Goal: Information Seeking & Learning: Learn about a topic

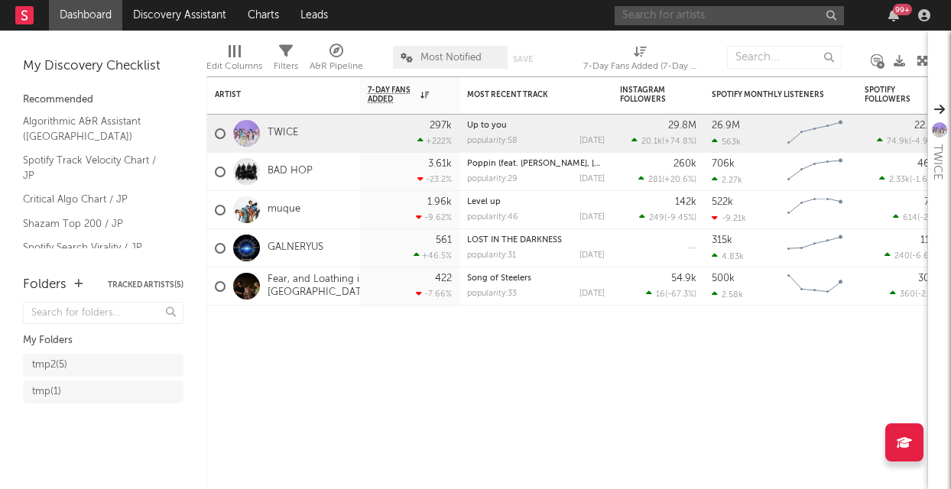
click at [751, 23] on input "text" at bounding box center [728, 15] width 229 height 19
type input "WANIMA"
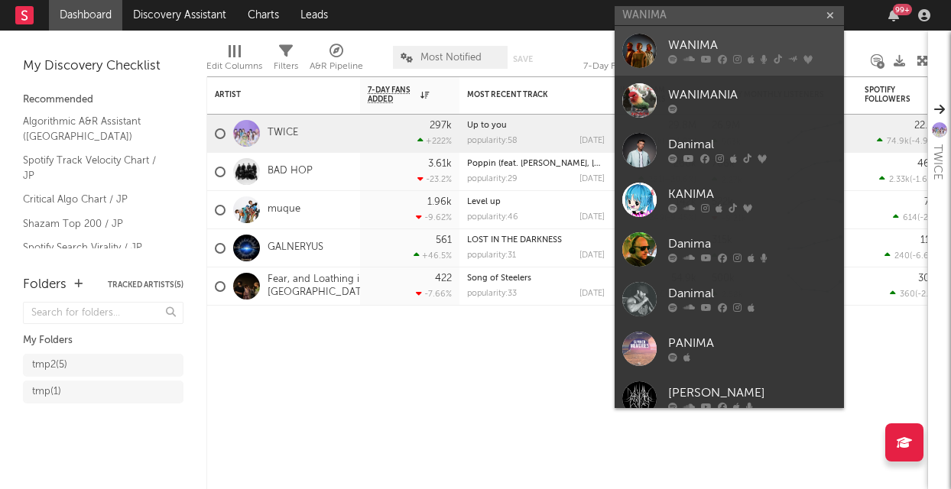
click at [724, 41] on div "WANIMA" at bounding box center [752, 46] width 168 height 18
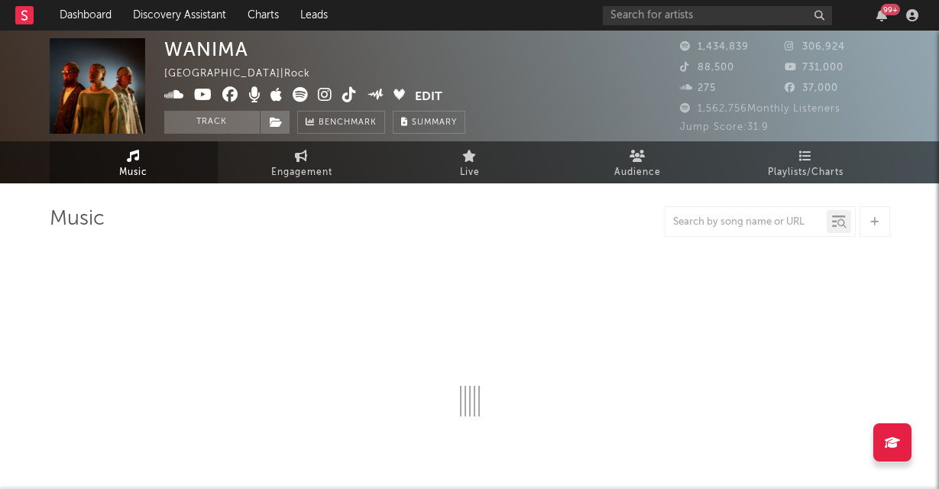
select select "6m"
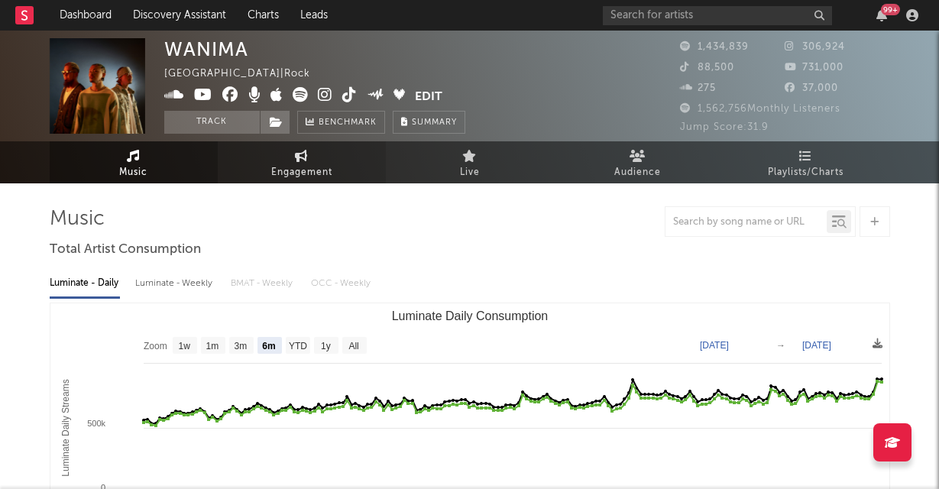
click at [304, 161] on icon at bounding box center [301, 156] width 13 height 12
select select "1w"
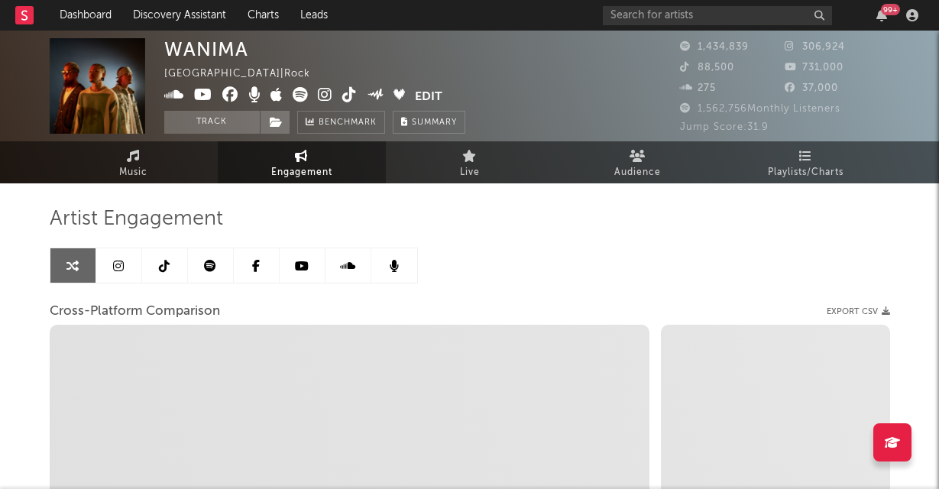
select select "1m"
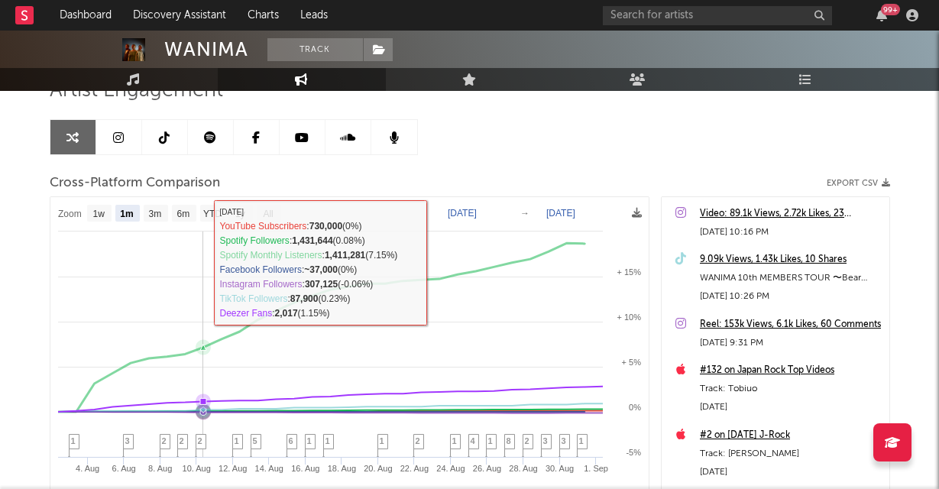
scroll to position [114, 0]
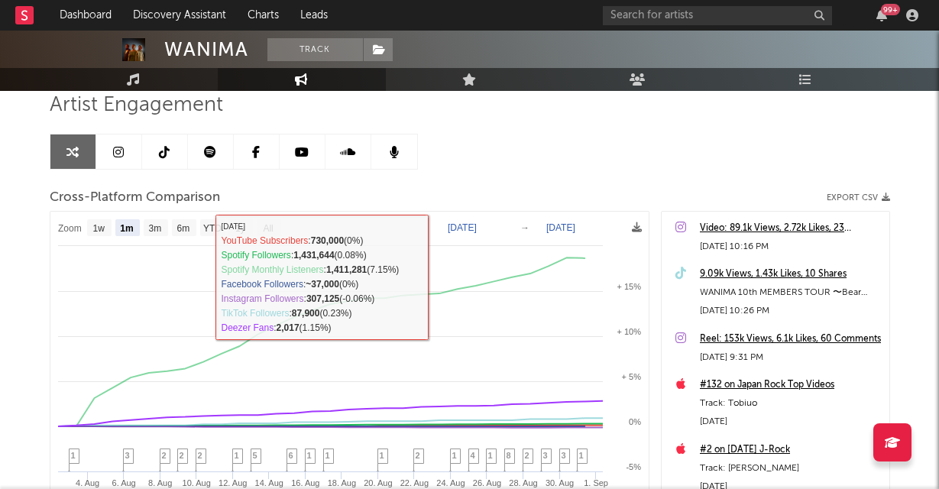
click at [112, 158] on link at bounding box center [119, 151] width 46 height 34
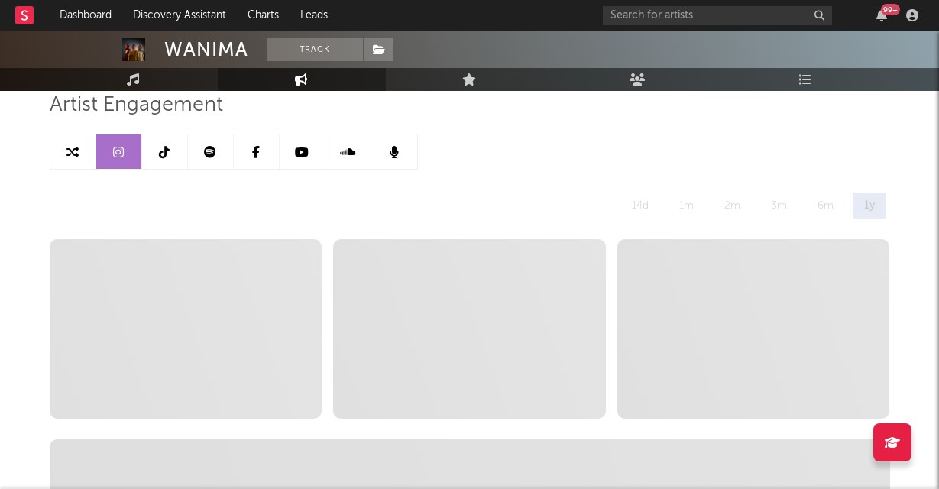
select select "6m"
click at [65, 137] on link at bounding box center [73, 151] width 46 height 34
select select "1m"
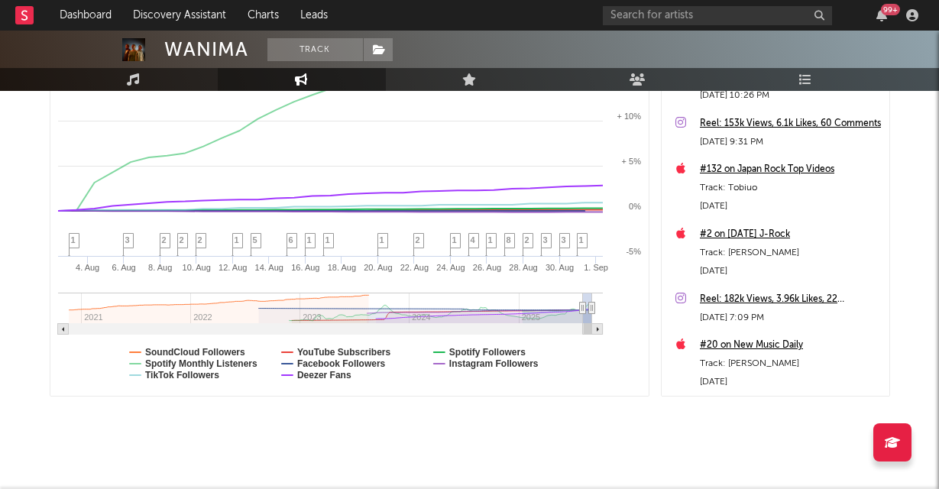
scroll to position [114, 0]
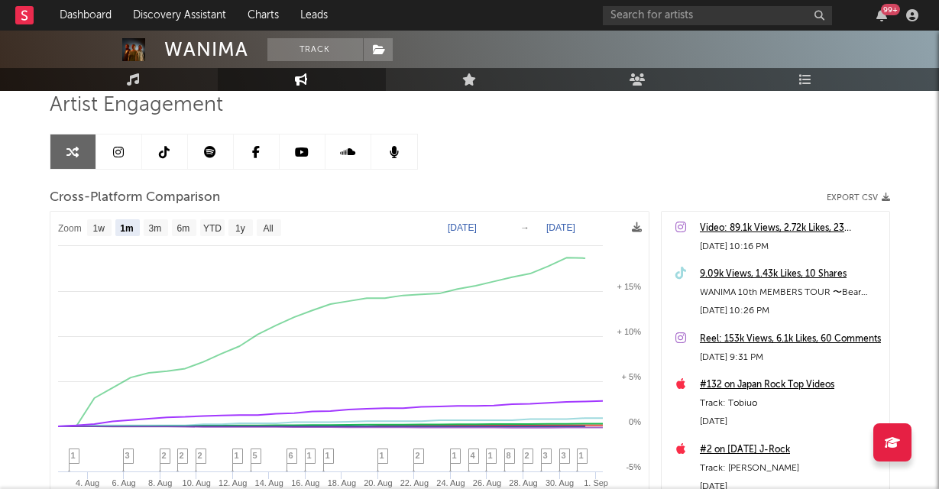
select select "6m"
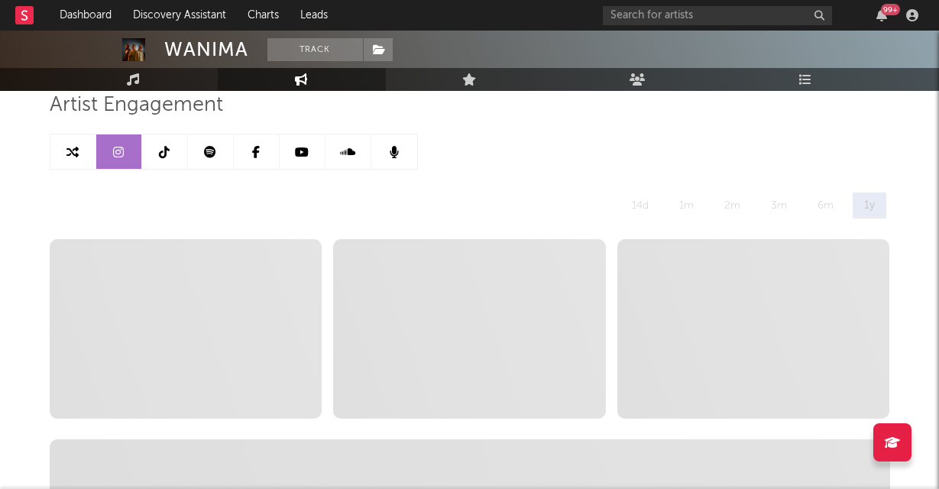
click at [122, 160] on link at bounding box center [119, 151] width 46 height 34
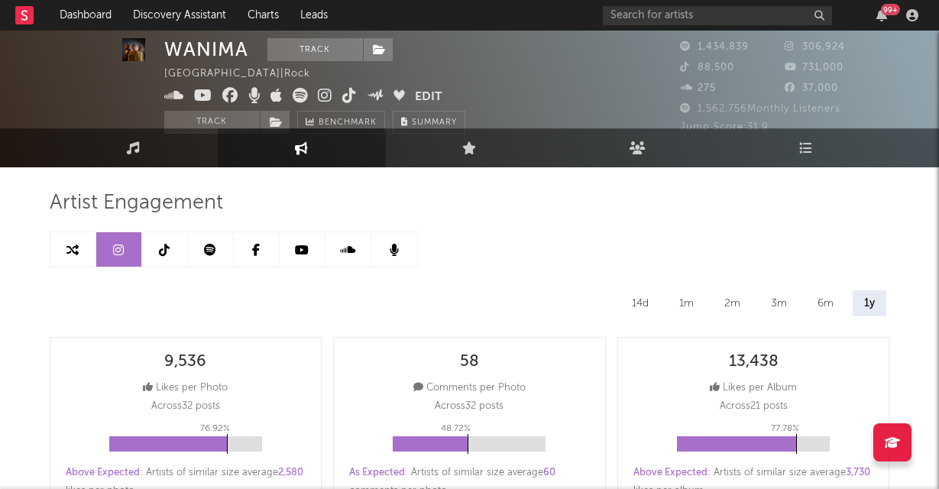
scroll to position [18, 0]
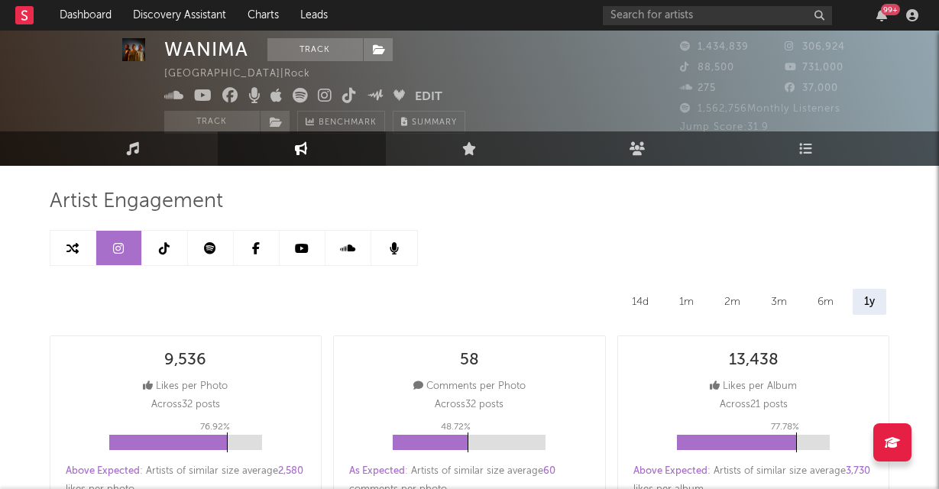
click at [159, 257] on link at bounding box center [165, 248] width 46 height 34
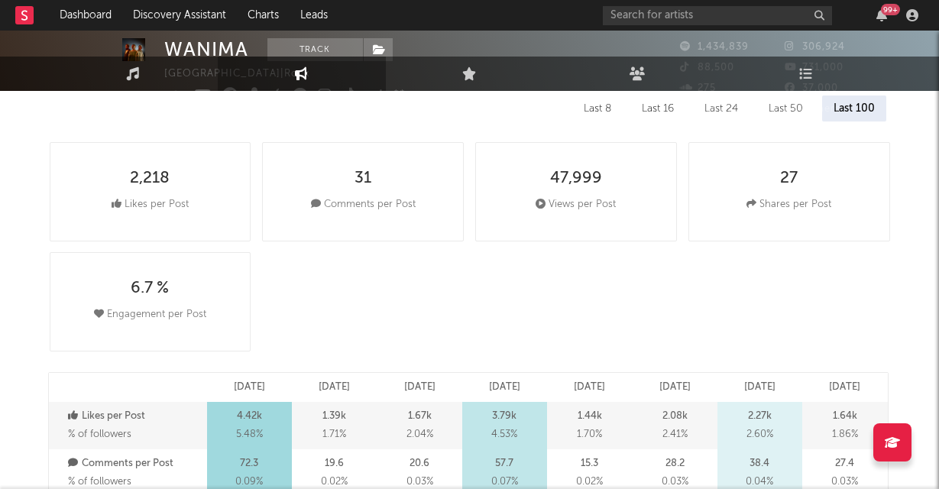
select select "6m"
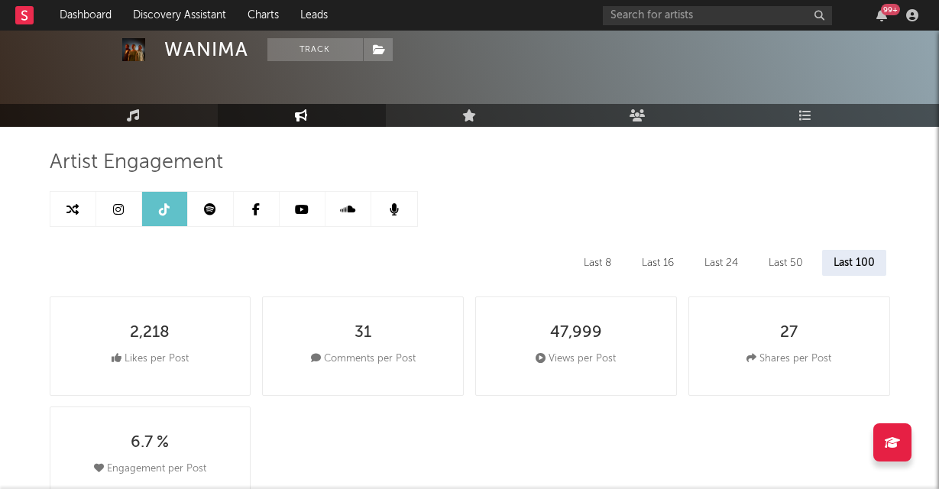
scroll to position [54, 0]
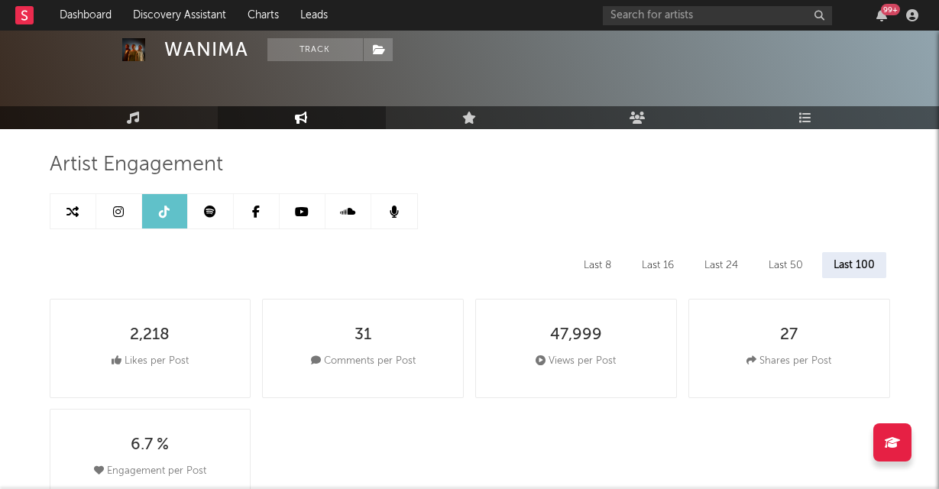
click at [315, 210] on link at bounding box center [303, 211] width 46 height 34
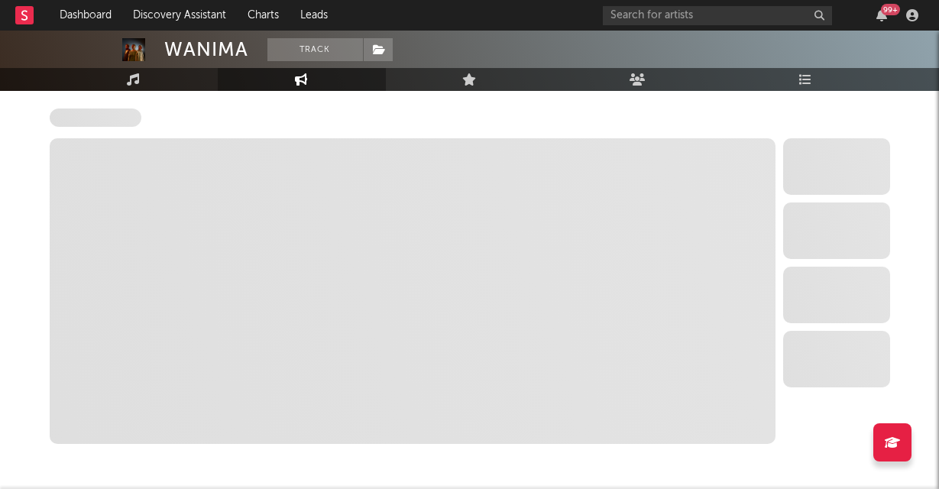
select select "6m"
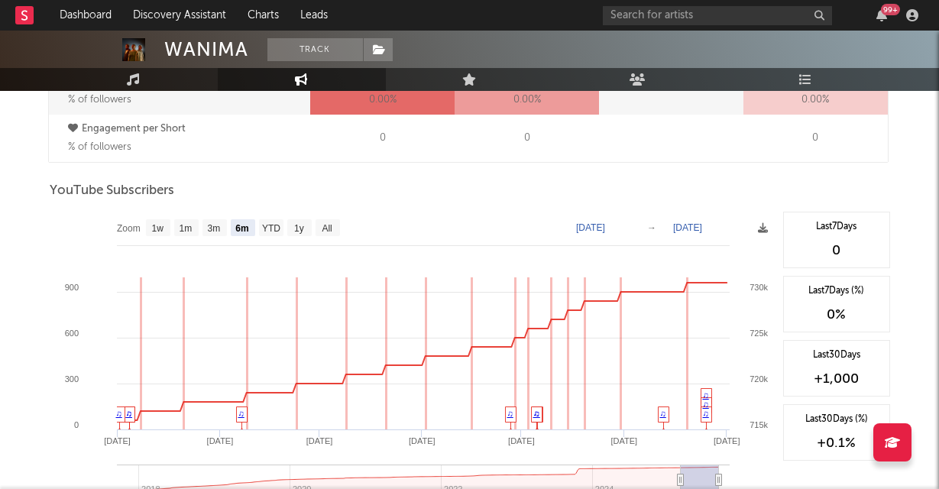
scroll to position [1148, 0]
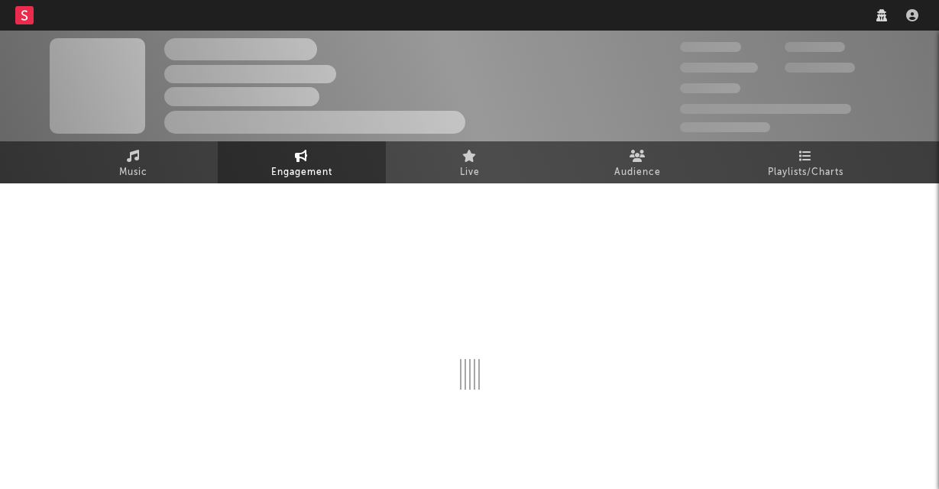
select select "1w"
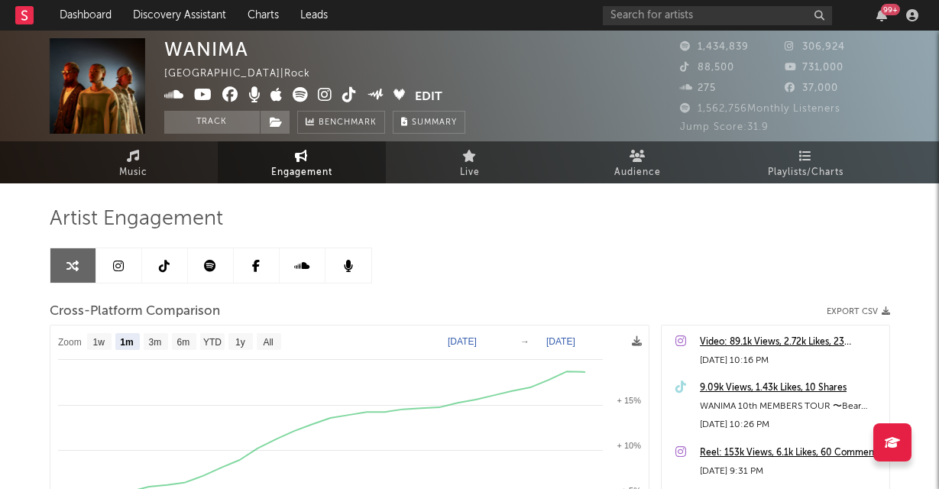
select select "1m"
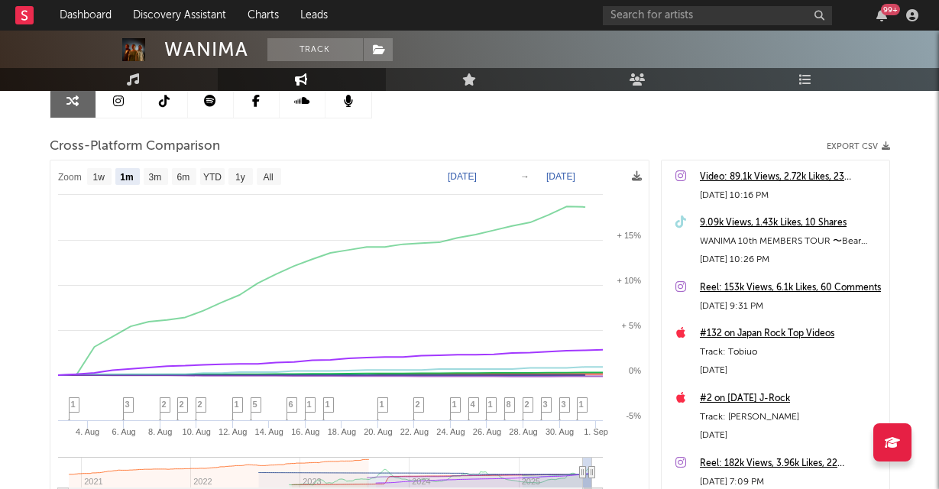
scroll to position [126, 0]
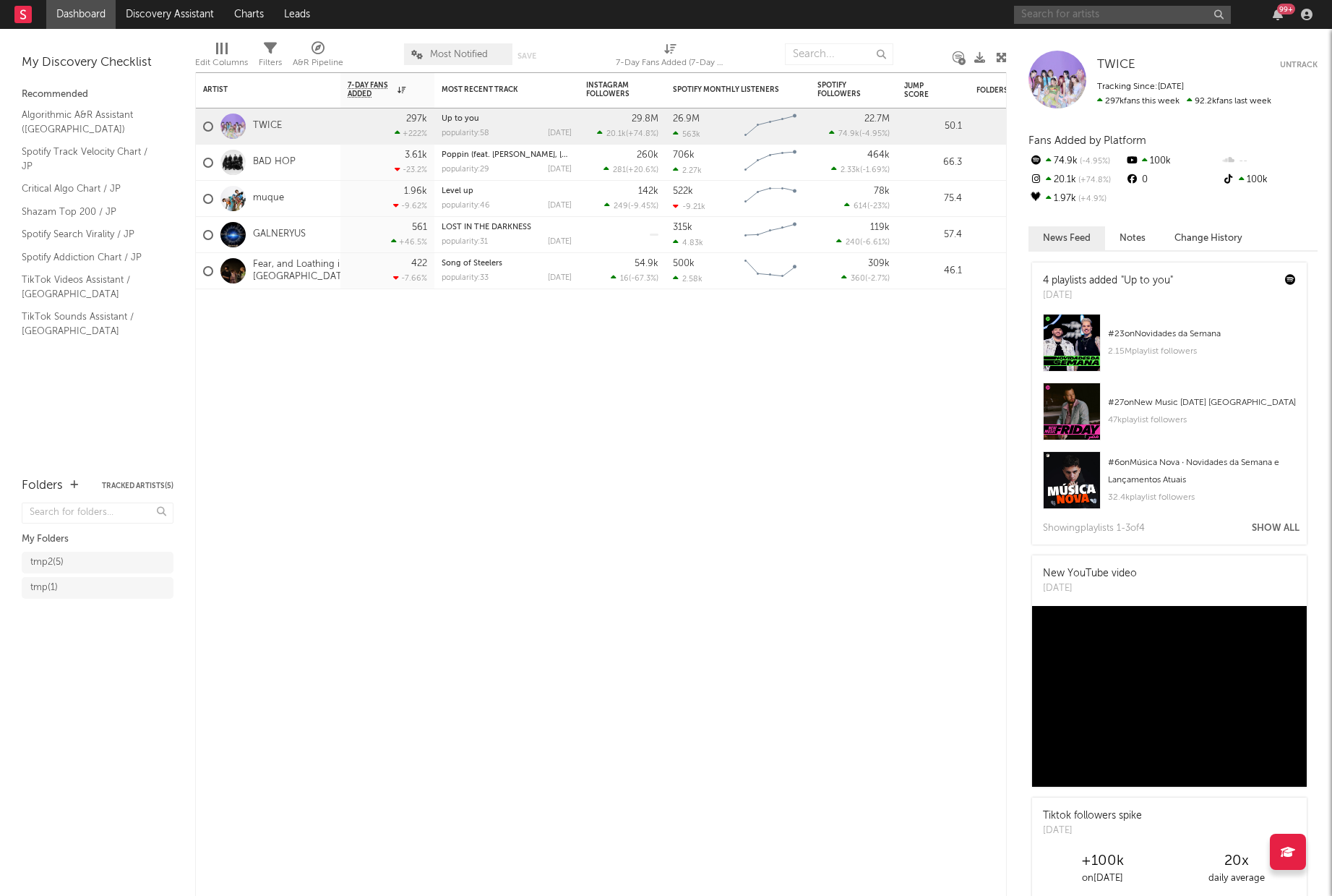
click at [1111, 7] on input "text" at bounding box center [1122, 14] width 217 height 18
type input "i-dle"
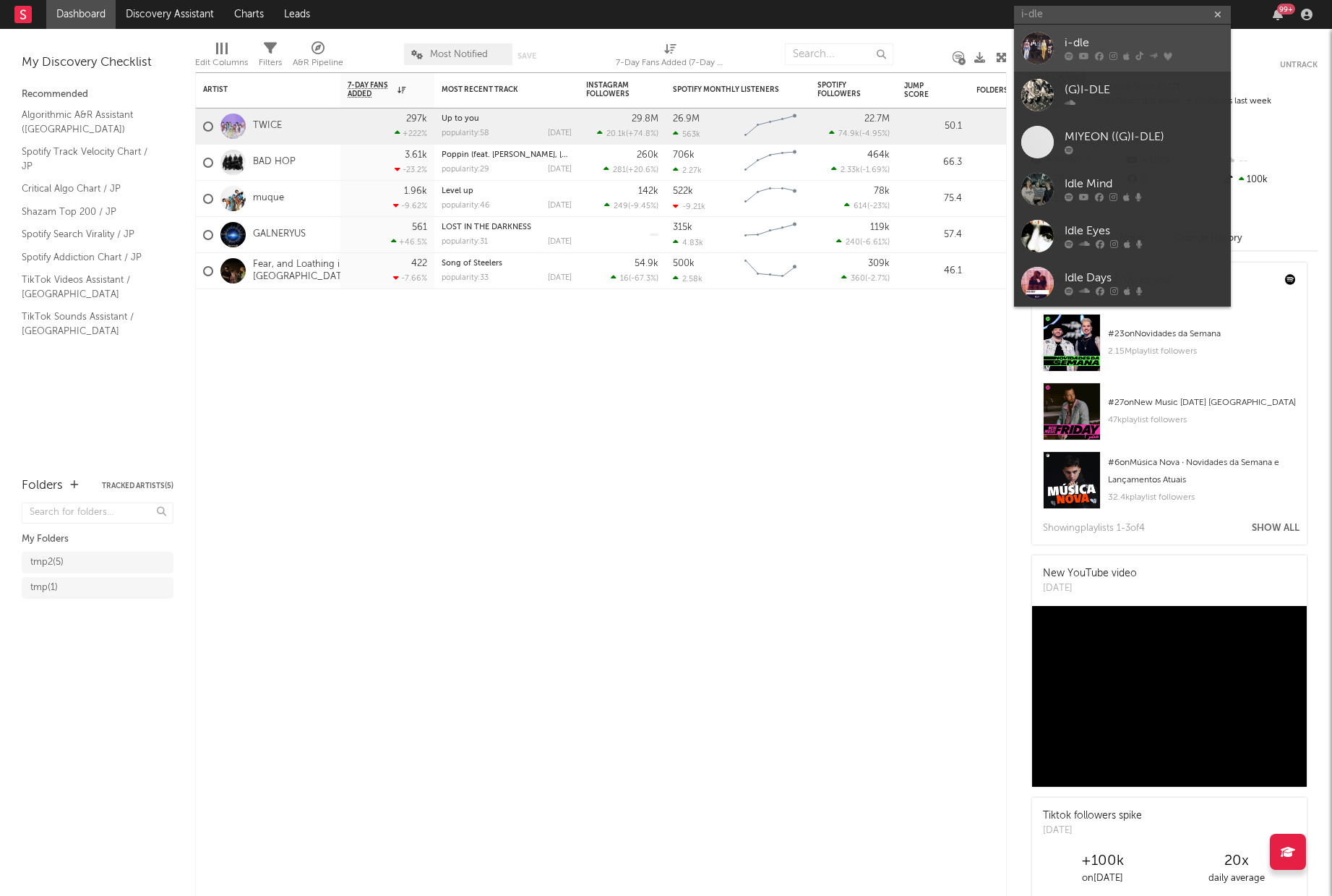
click at [1147, 39] on div "i-dle" at bounding box center [1145, 44] width 159 height 17
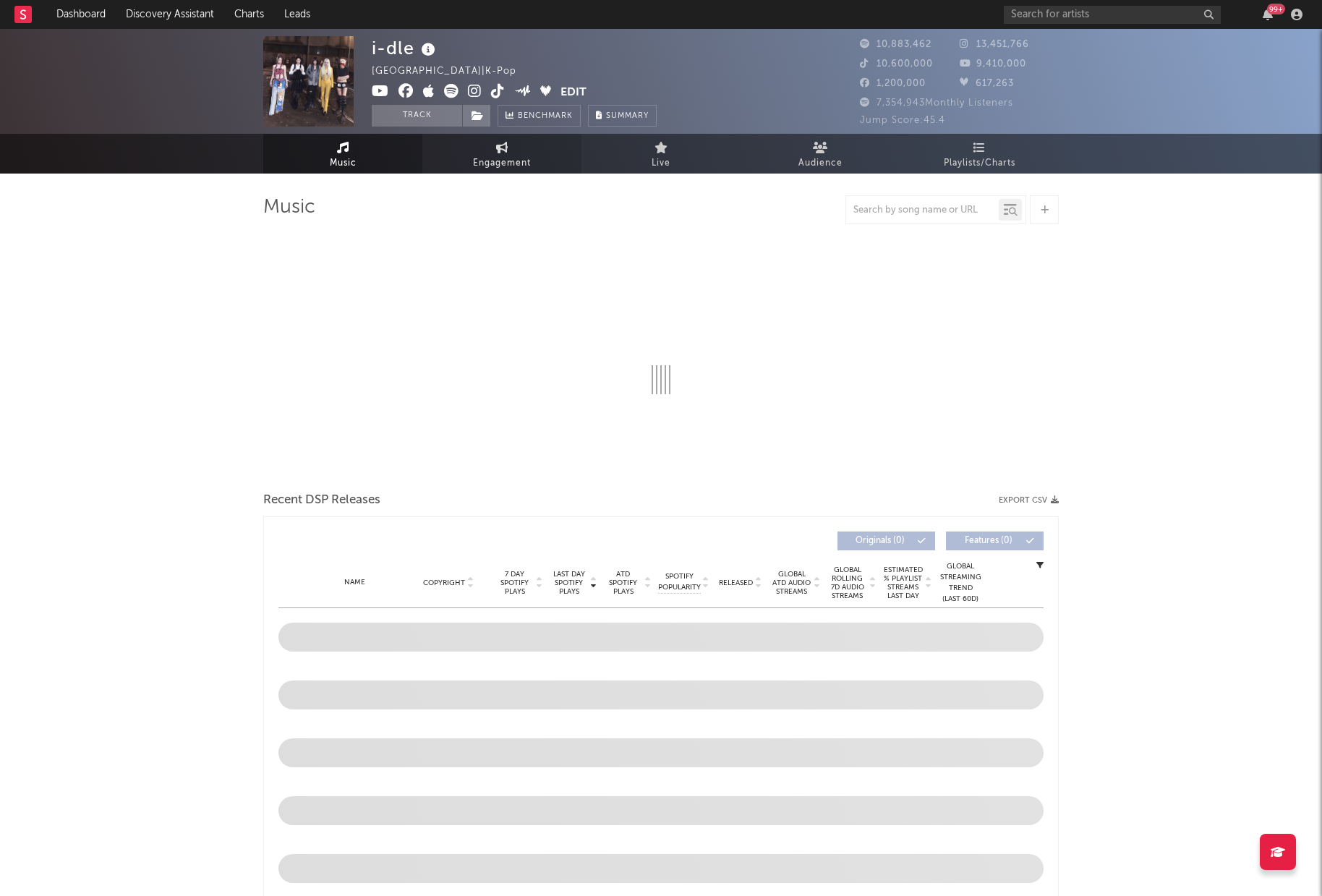
click at [506, 155] on span "Engagement" at bounding box center [502, 164] width 58 height 17
select select "1w"
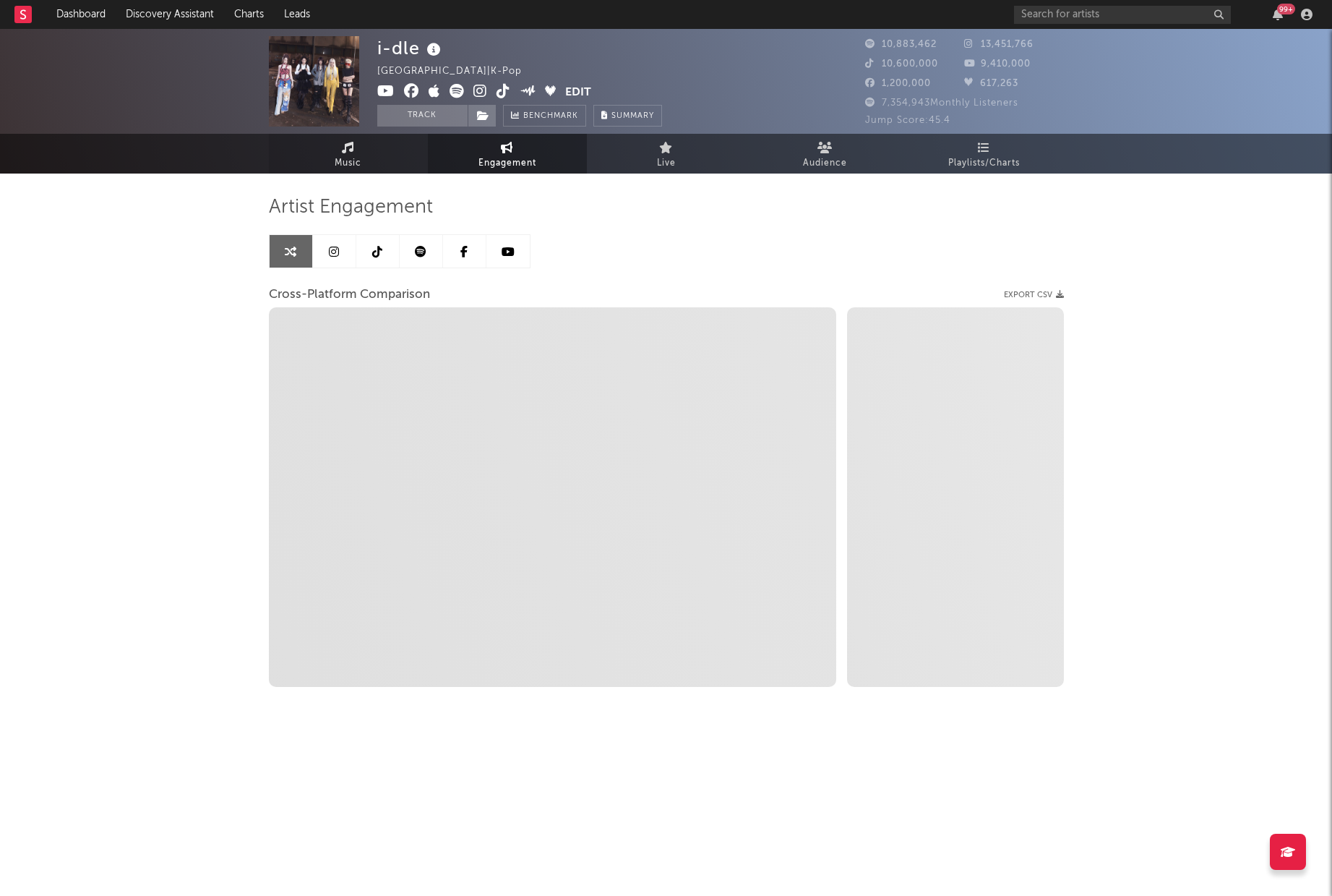
click at [360, 151] on link "Music" at bounding box center [348, 153] width 159 height 40
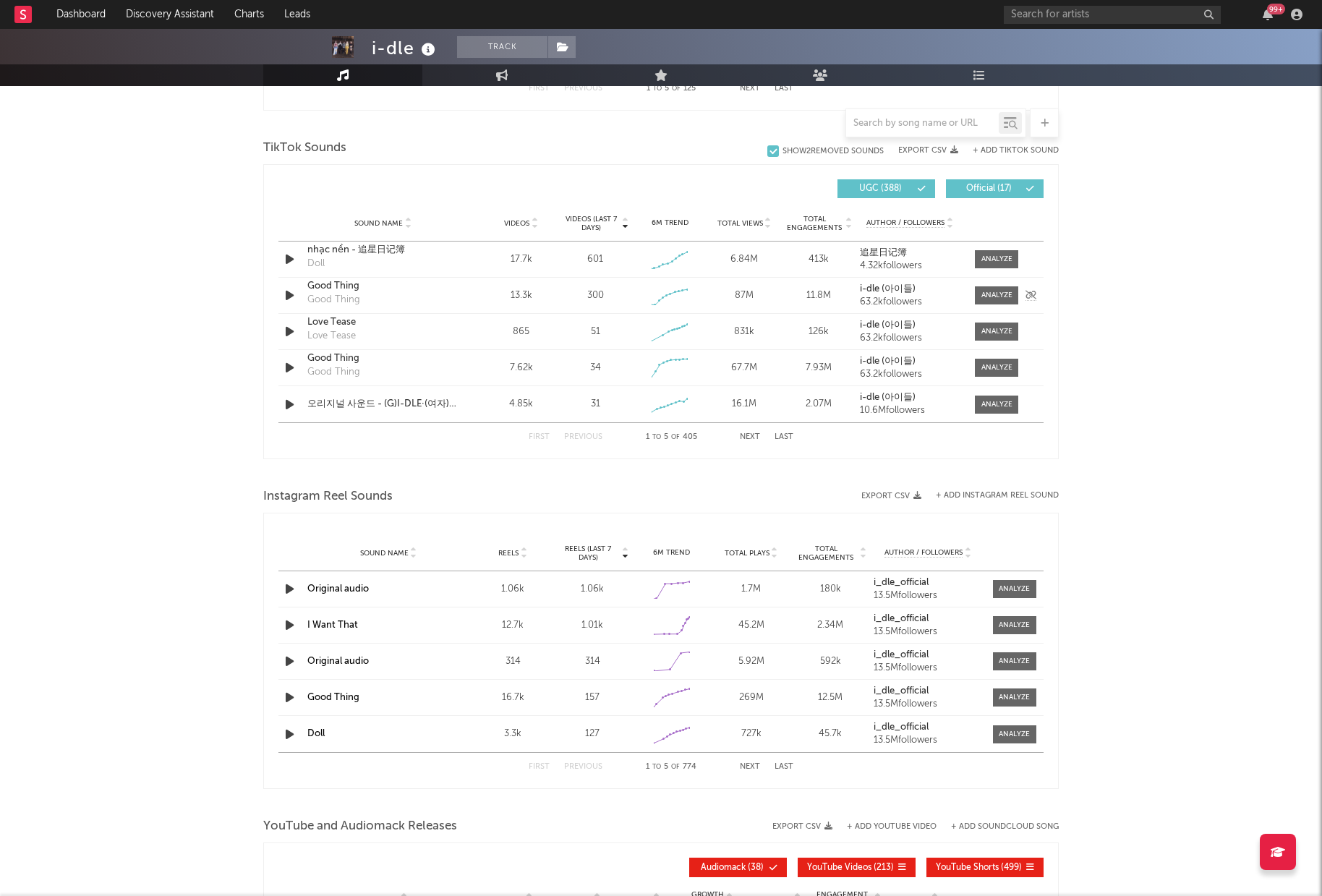
select select "6m"
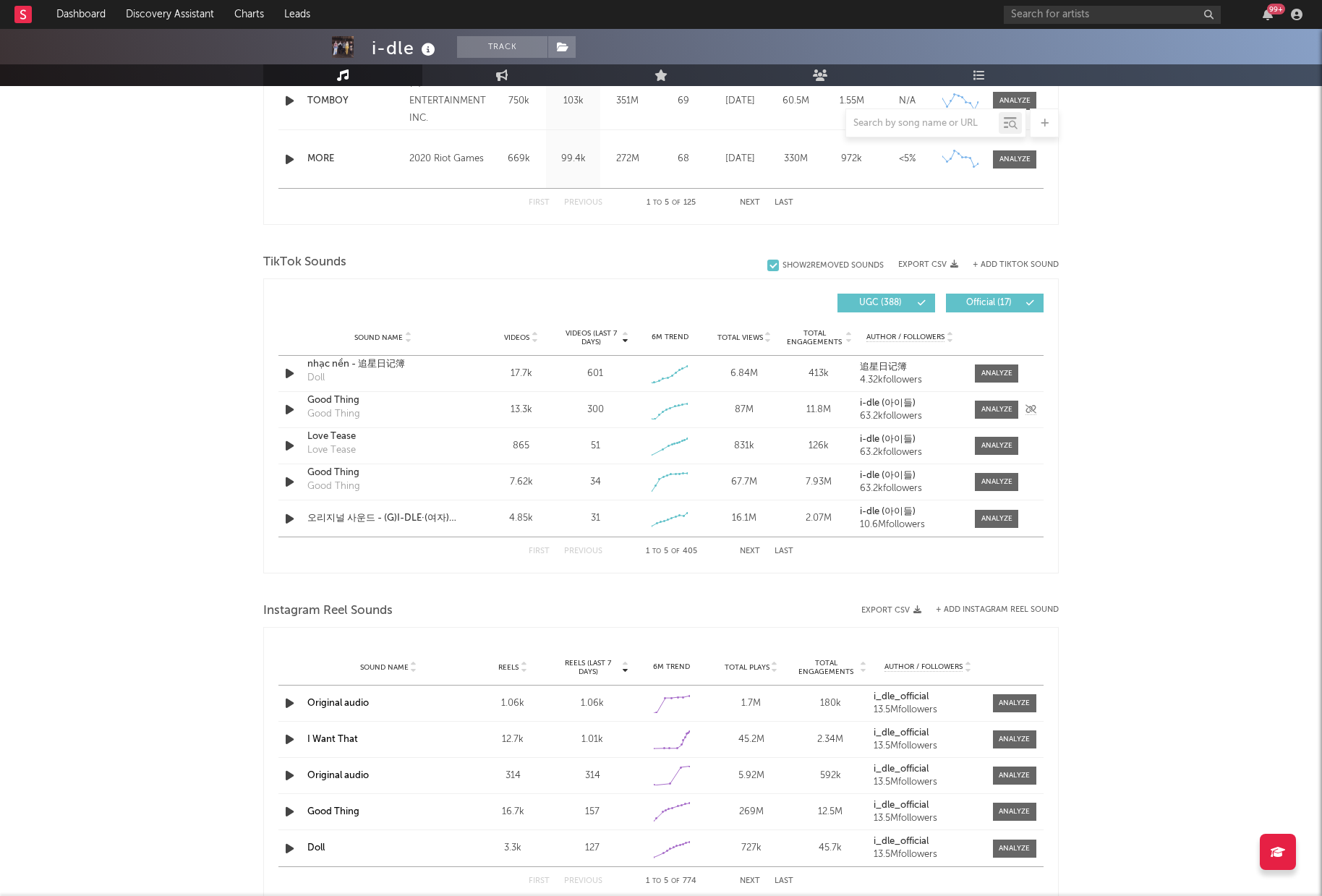
scroll to position [938, 0]
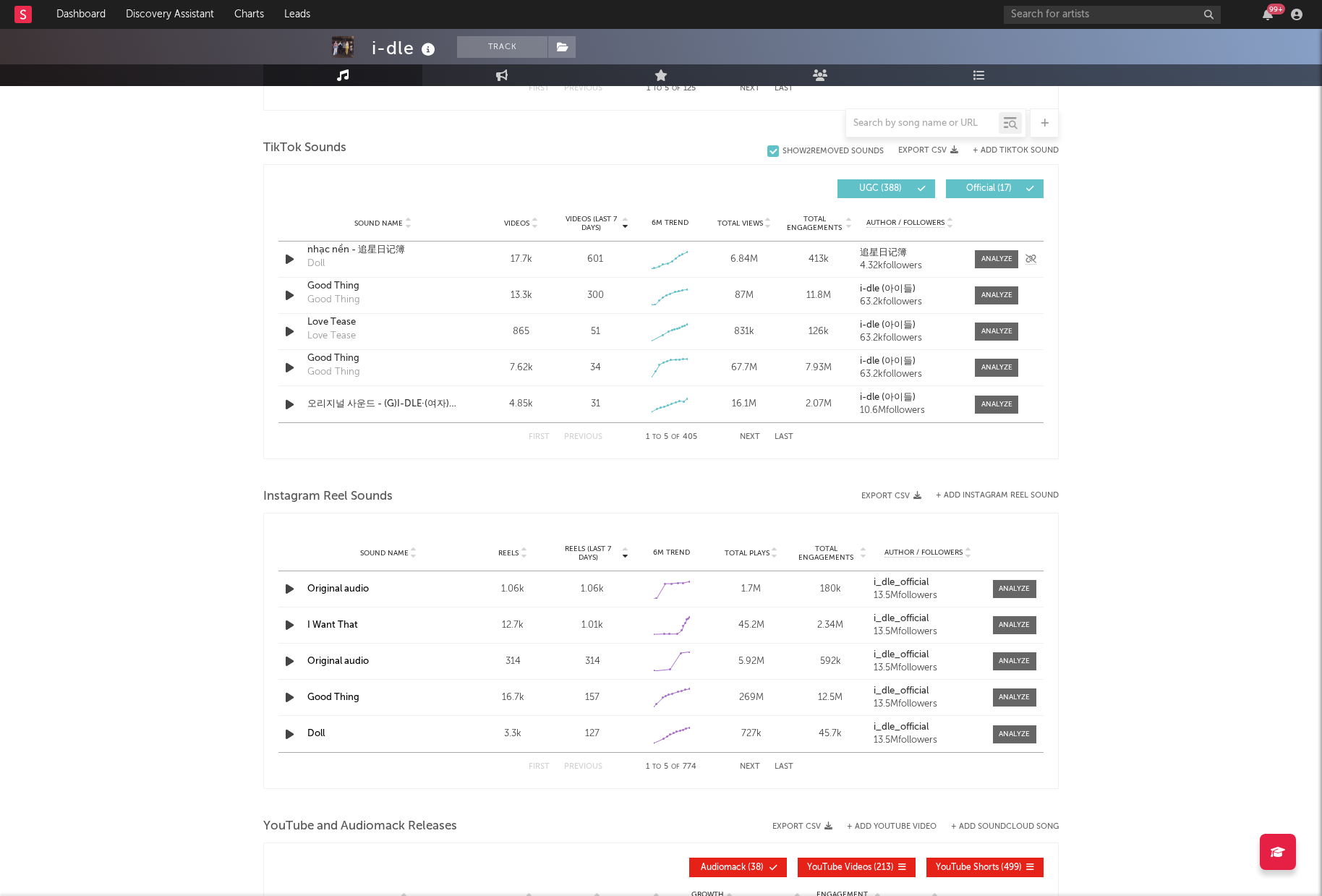
click at [356, 269] on div "nhạc nền - 追星日记簿 Doll" at bounding box center [383, 259] width 151 height 33
click at [532, 227] on icon at bounding box center [535, 226] width 8 height 6
click at [991, 255] on div at bounding box center [996, 258] width 31 height 10
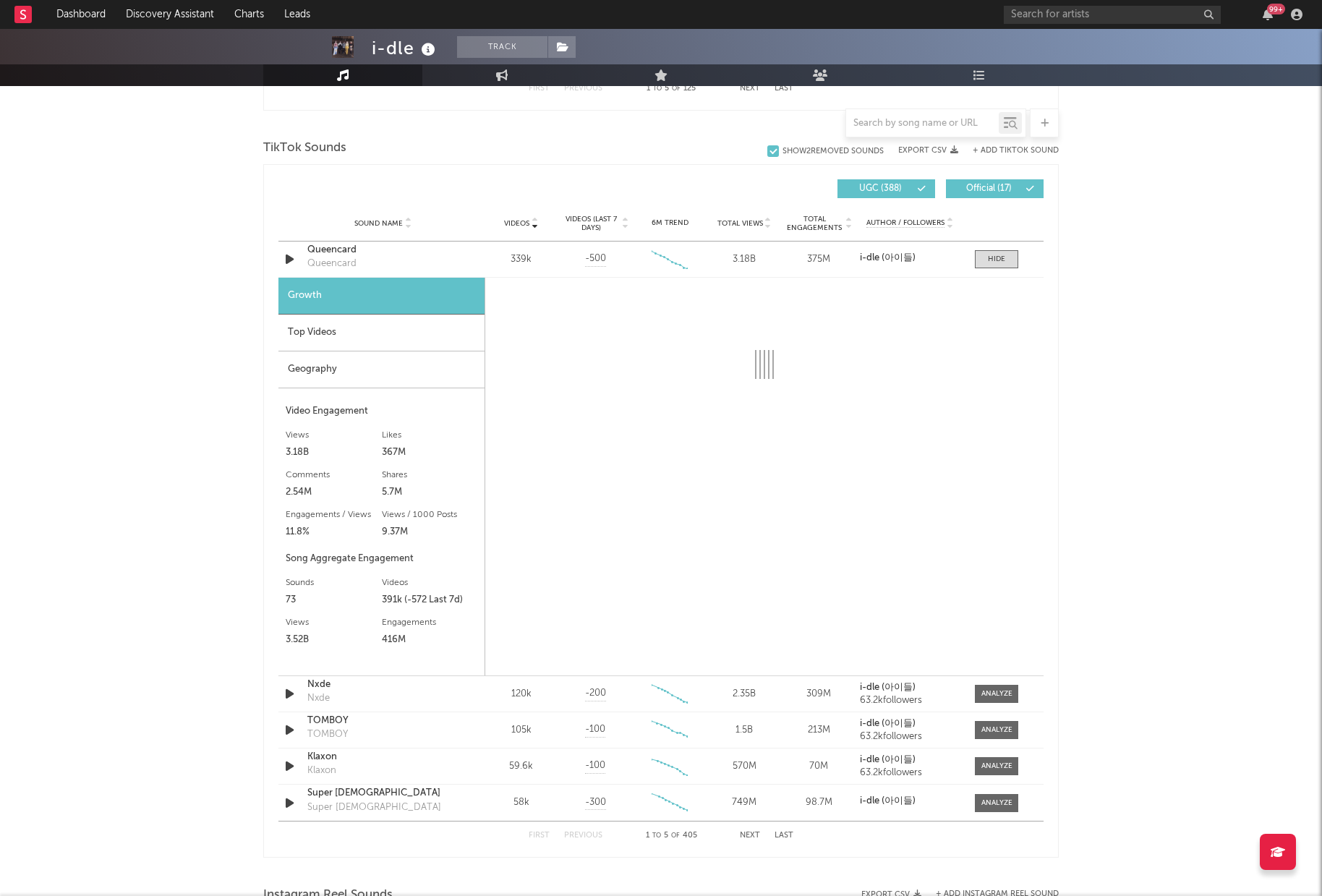
click at [308, 335] on div "Top Videos" at bounding box center [381, 332] width 206 height 37
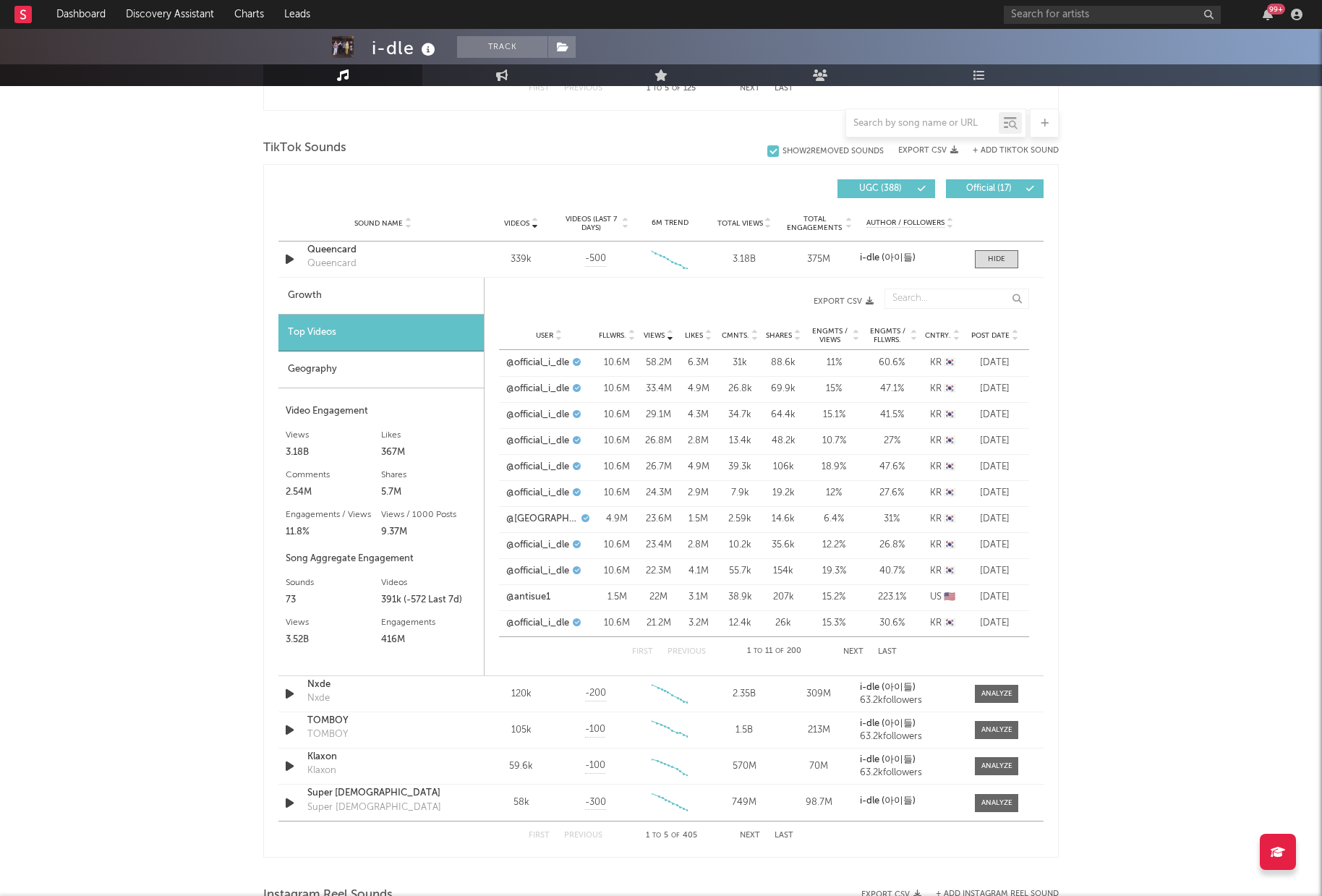
click at [325, 293] on div "Growth" at bounding box center [380, 295] width 205 height 37
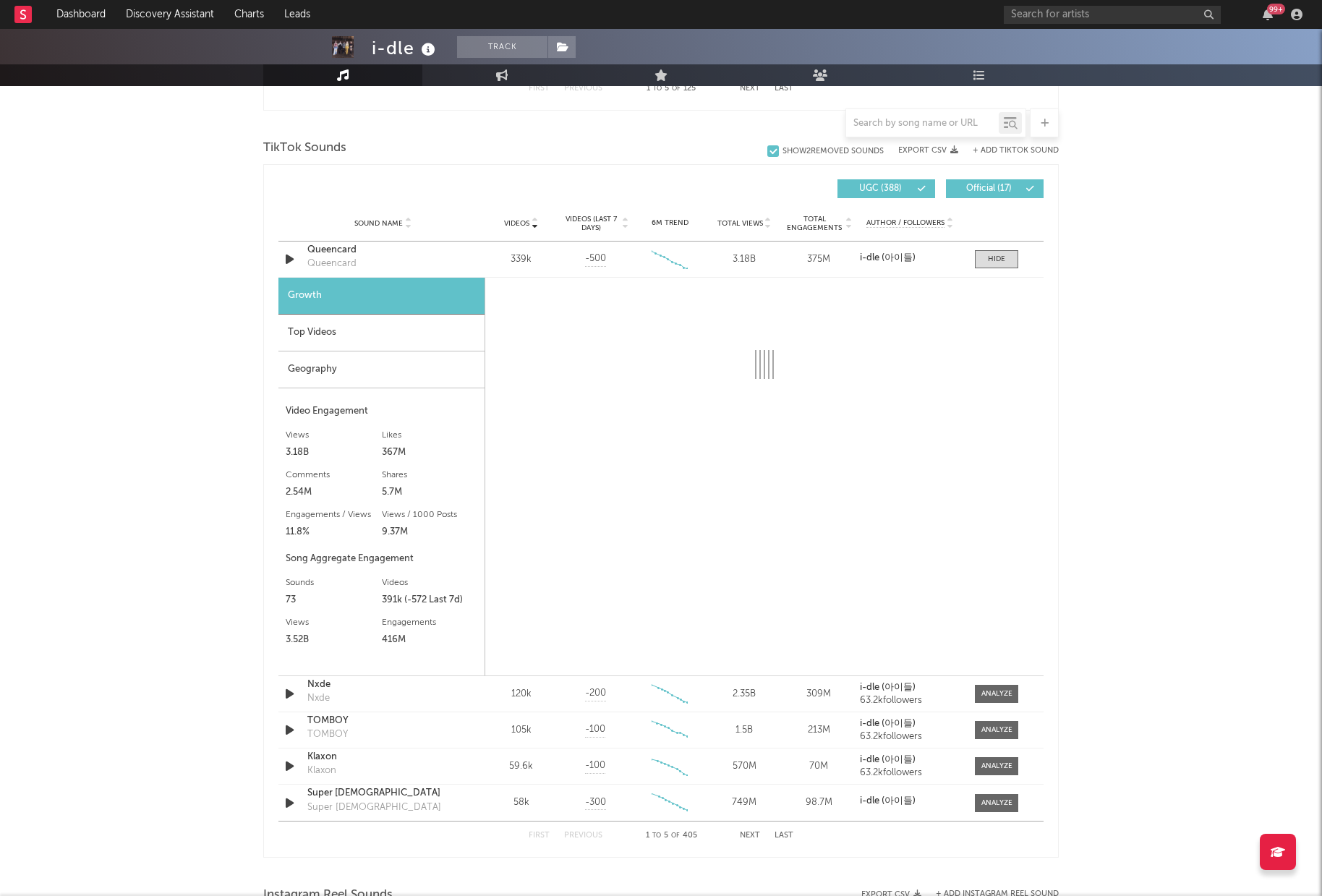
click at [328, 336] on div "Top Videos" at bounding box center [381, 332] width 206 height 37
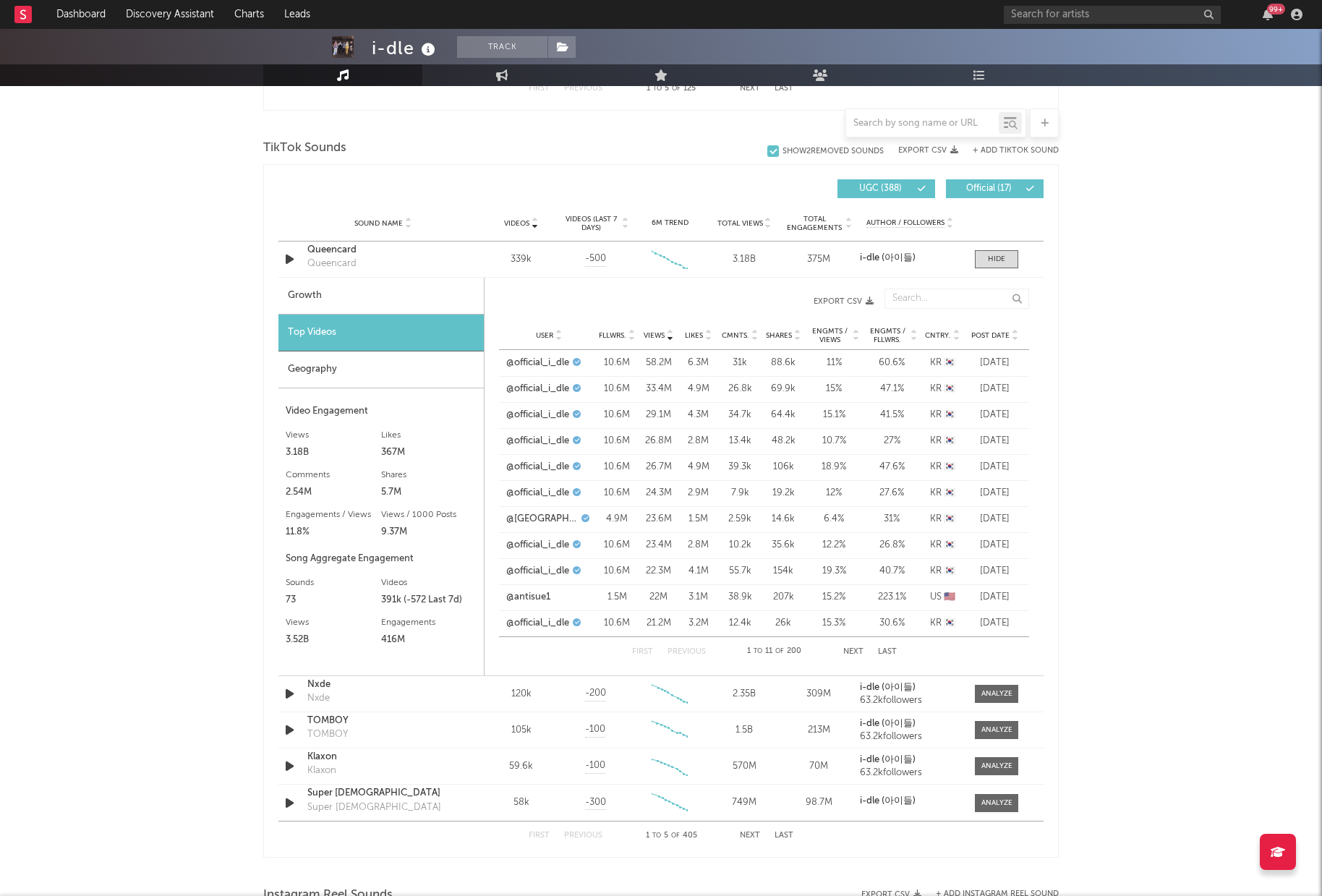
click at [1014, 338] on icon at bounding box center [1014, 339] width 8 height 6
click at [287, 260] on icon "button" at bounding box center [290, 258] width 15 height 18
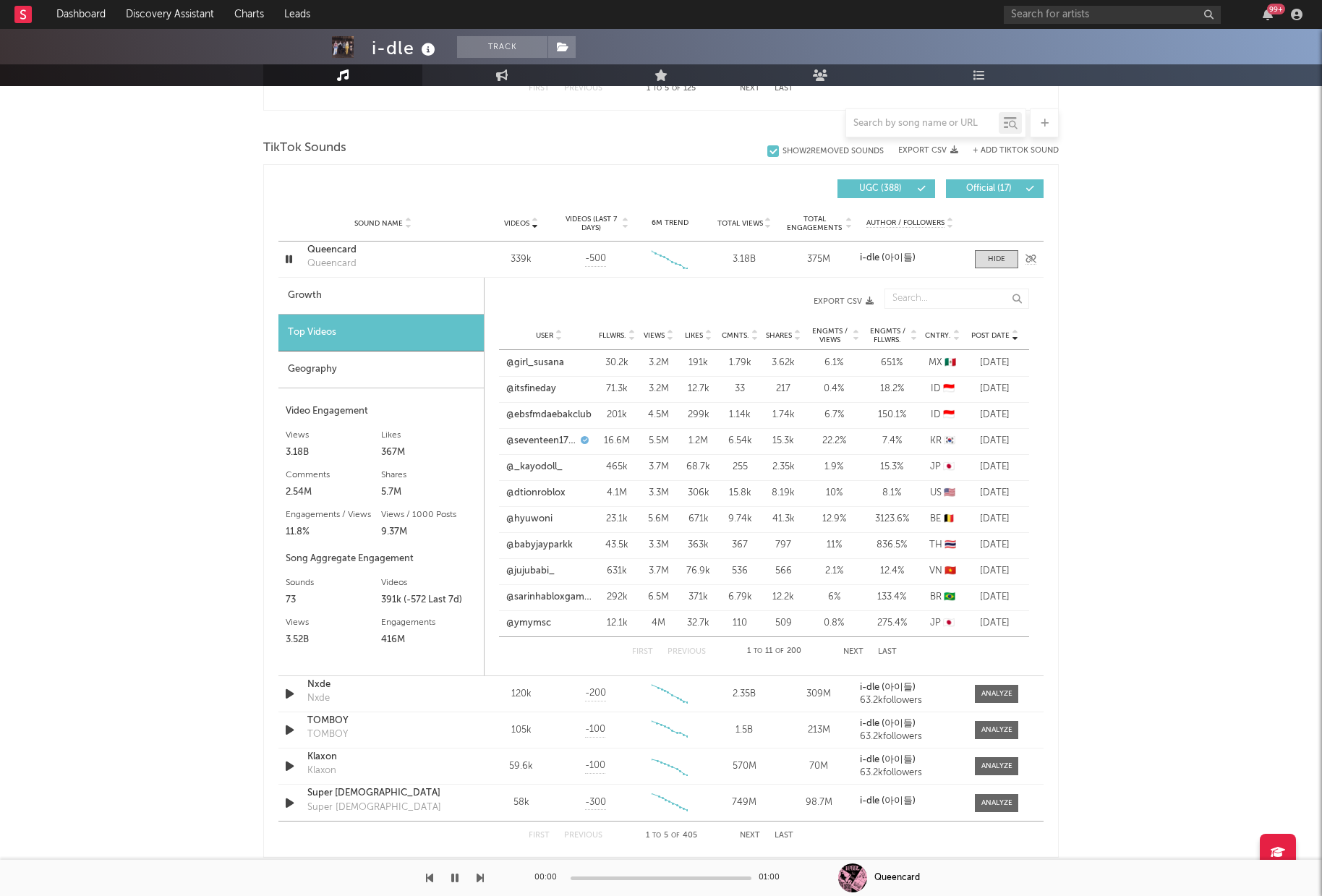
click at [290, 258] on icon "button" at bounding box center [289, 258] width 14 height 18
click at [342, 250] on div "Queencard" at bounding box center [383, 250] width 151 height 14
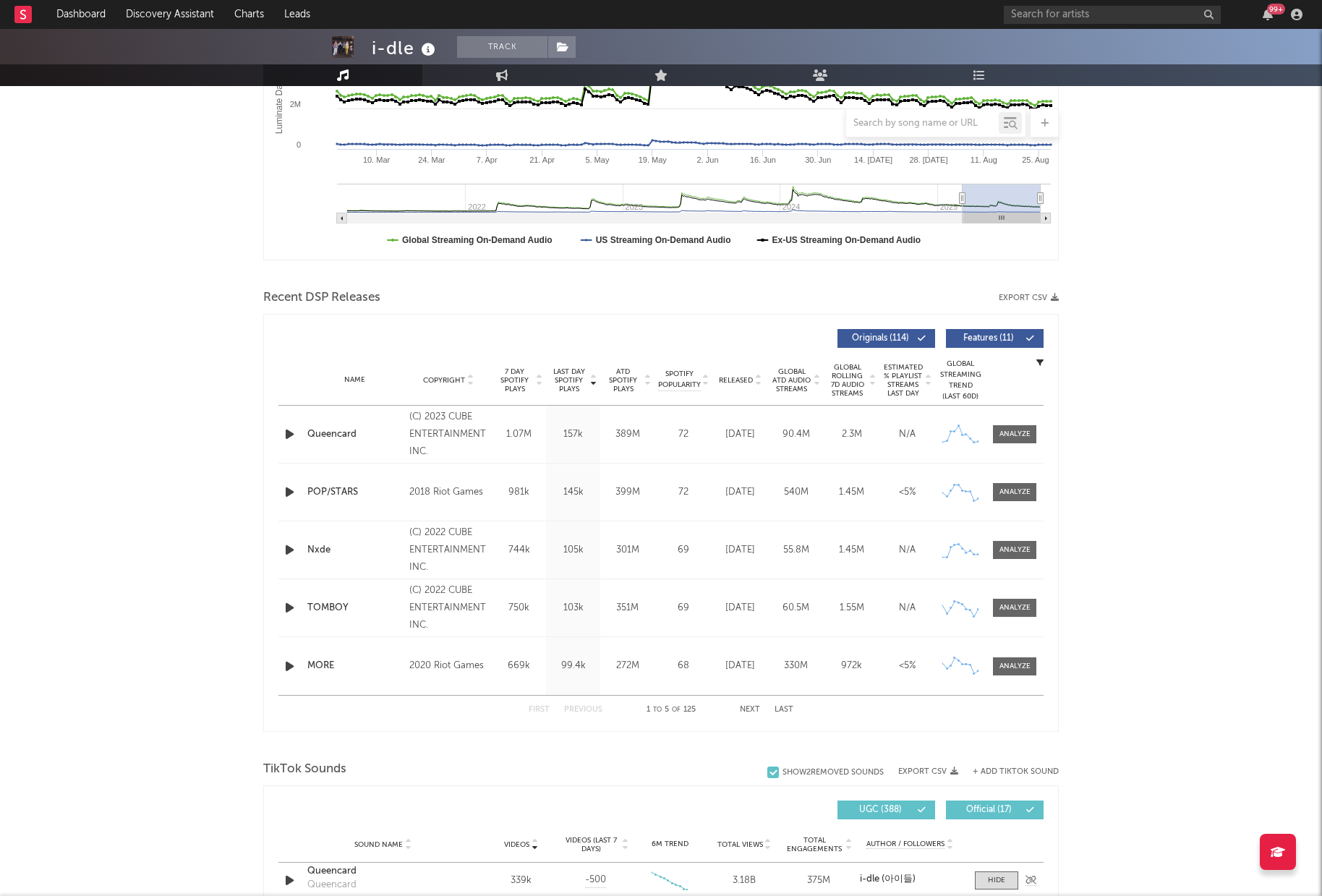
scroll to position [0, 0]
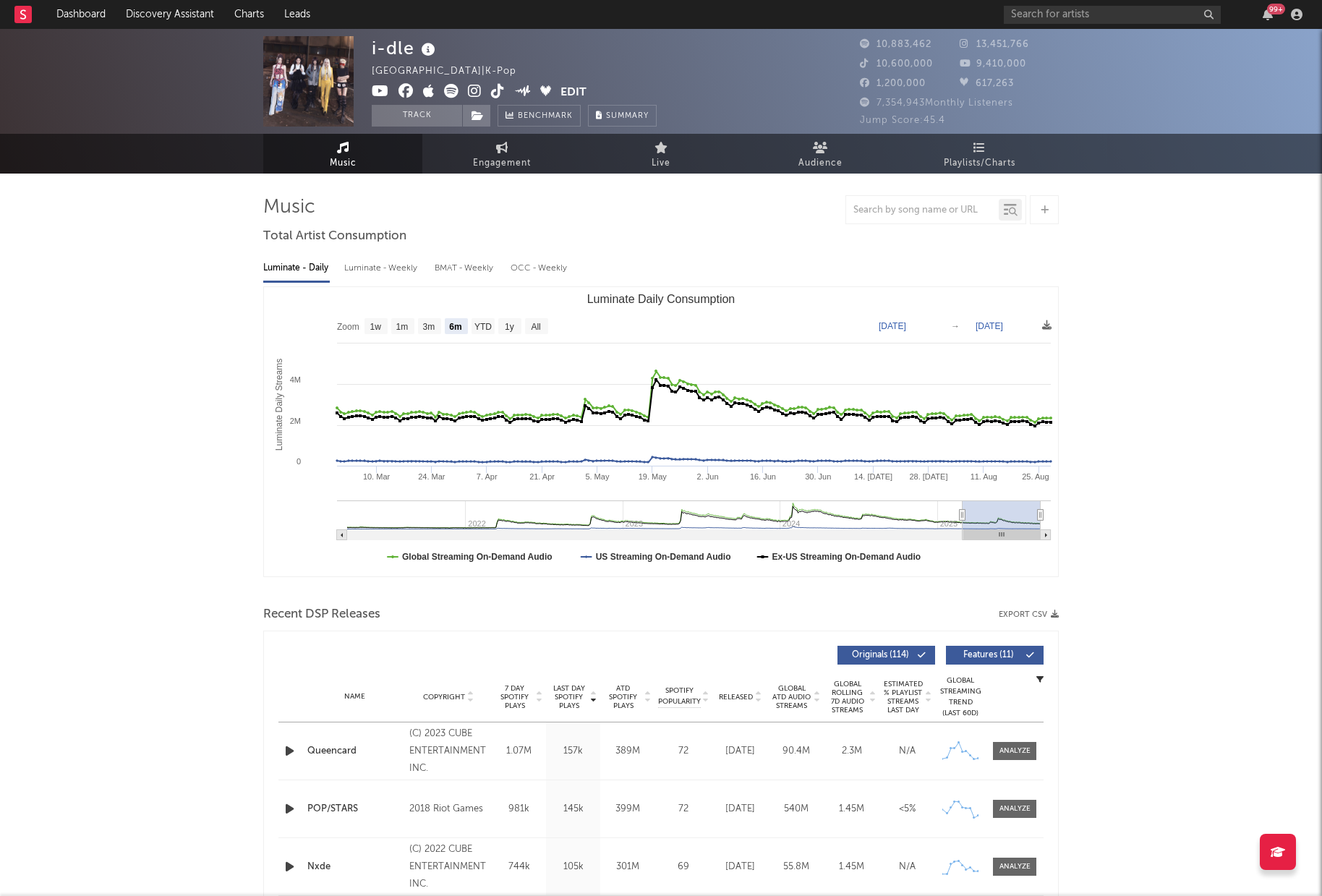
click at [447, 90] on icon at bounding box center [450, 91] width 14 height 14
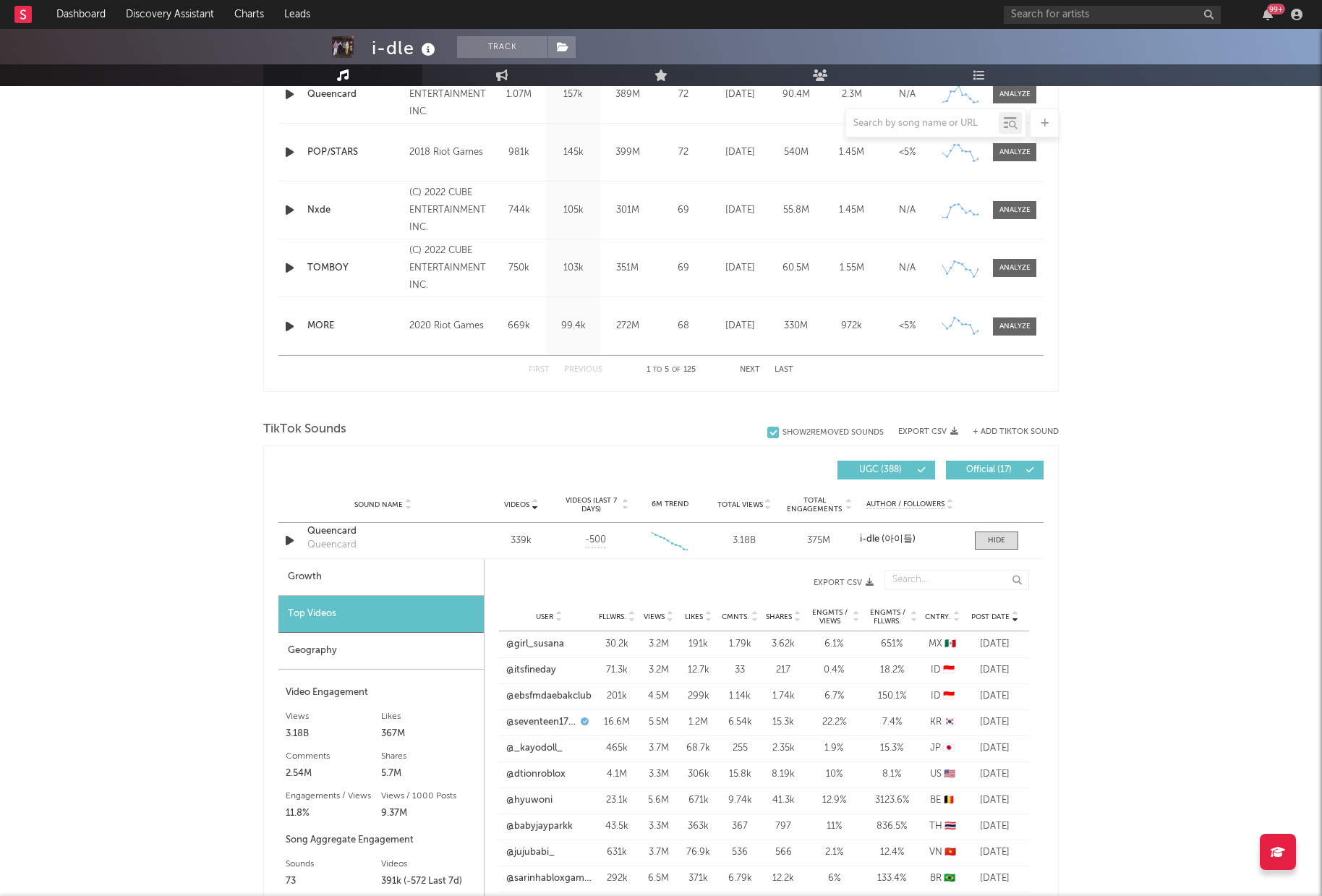
scroll to position [764, 0]
